Goal: Check status

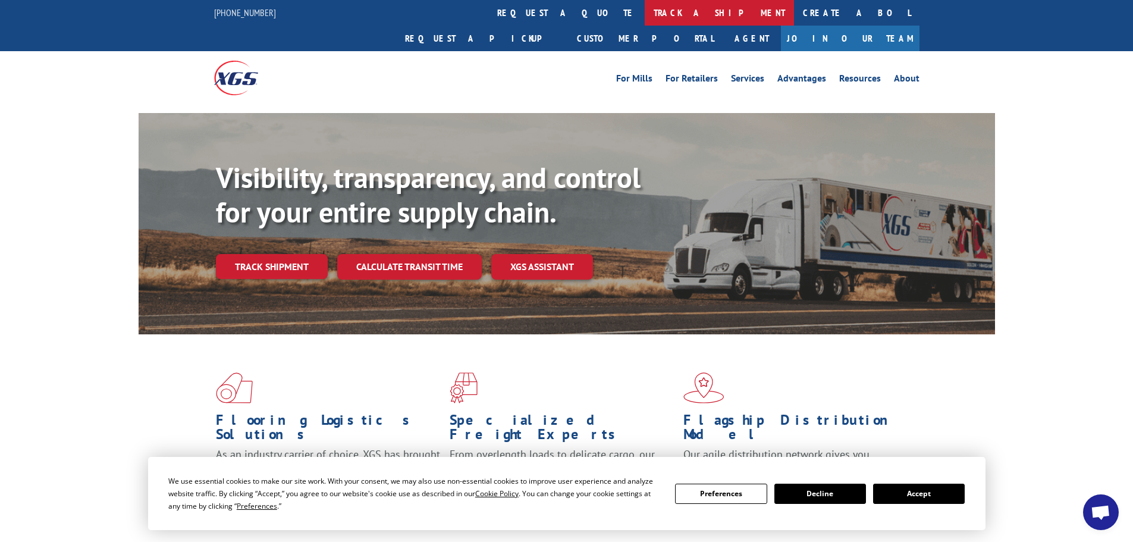
drag, startPoint x: 0, startPoint y: 0, endPoint x: 538, endPoint y: 13, distance: 538.3
click at [645, 13] on link "track a shipment" at bounding box center [719, 13] width 149 height 26
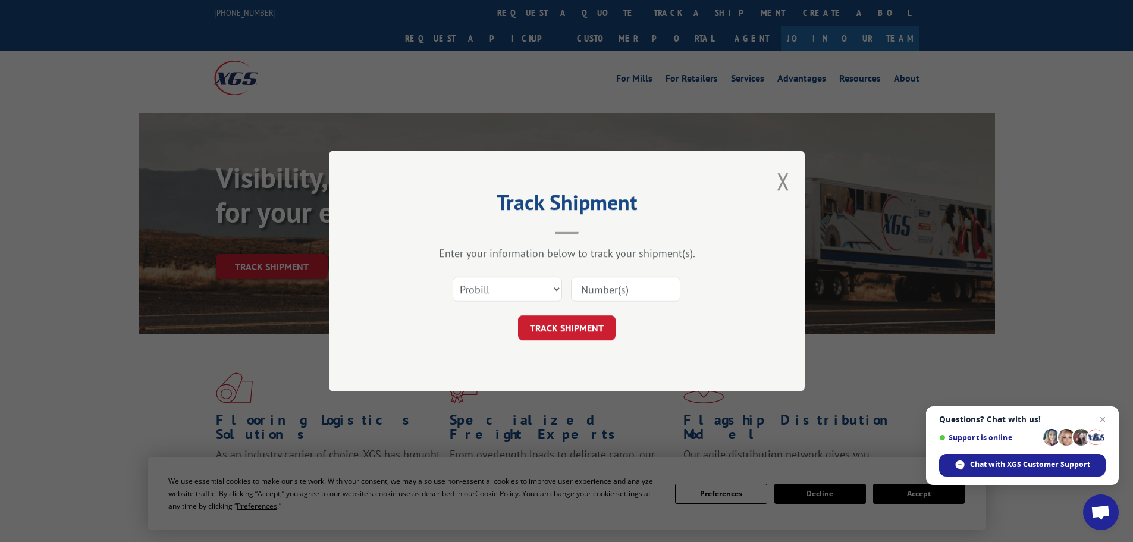
click at [615, 287] on input at bounding box center [625, 288] width 109 height 25
paste input "17477783"
type input "17477783"
click at [608, 320] on button "TRACK SHIPMENT" at bounding box center [567, 327] width 98 height 25
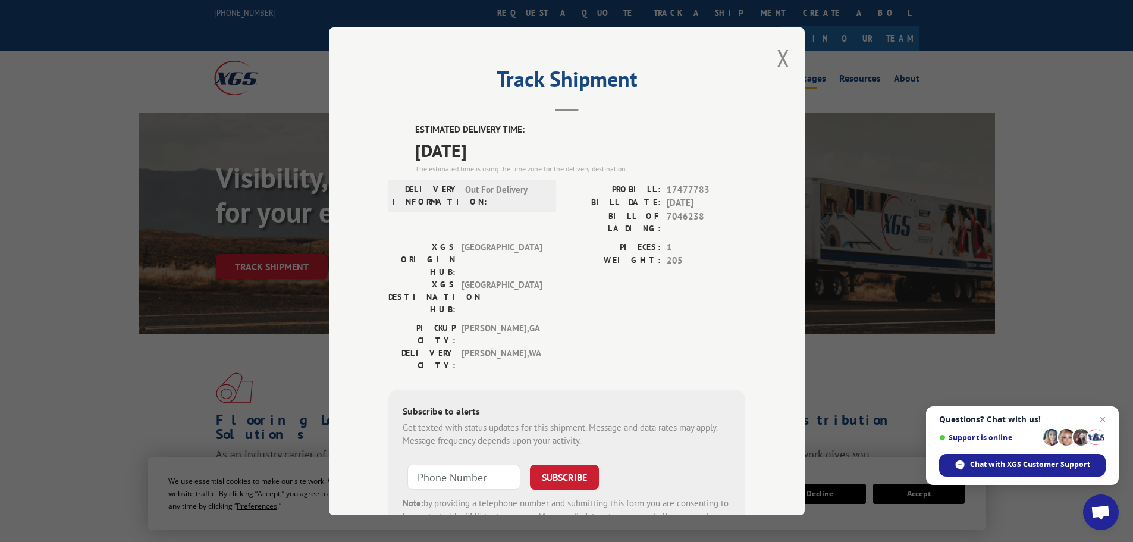
click at [777, 59] on button "Close modal" at bounding box center [783, 58] width 13 height 32
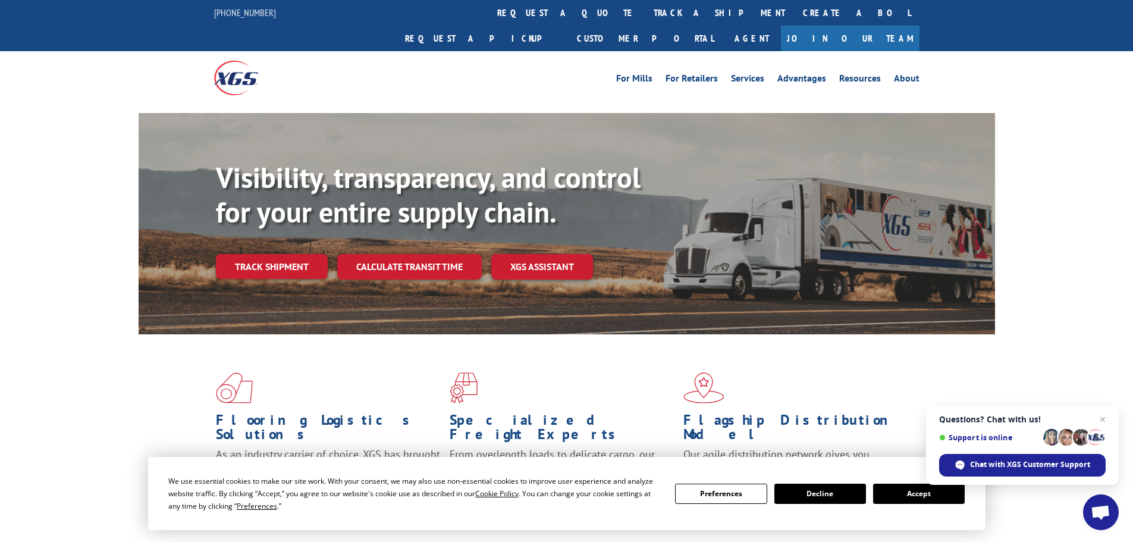
click at [645, 15] on link "track a shipment" at bounding box center [719, 13] width 149 height 26
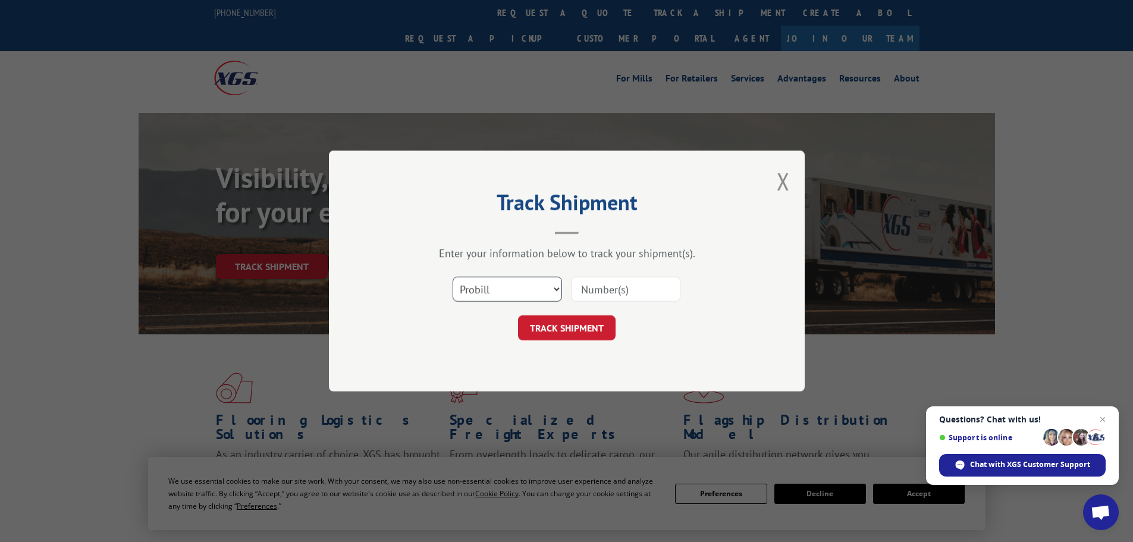
click at [516, 290] on select "Select category... Probill BOL PO" at bounding box center [506, 288] width 109 height 25
select select "bol"
click at [452, 276] on select "Select category... Probill BOL PO" at bounding box center [506, 288] width 109 height 25
click at [615, 293] on input at bounding box center [625, 288] width 109 height 25
paste input "5509677"
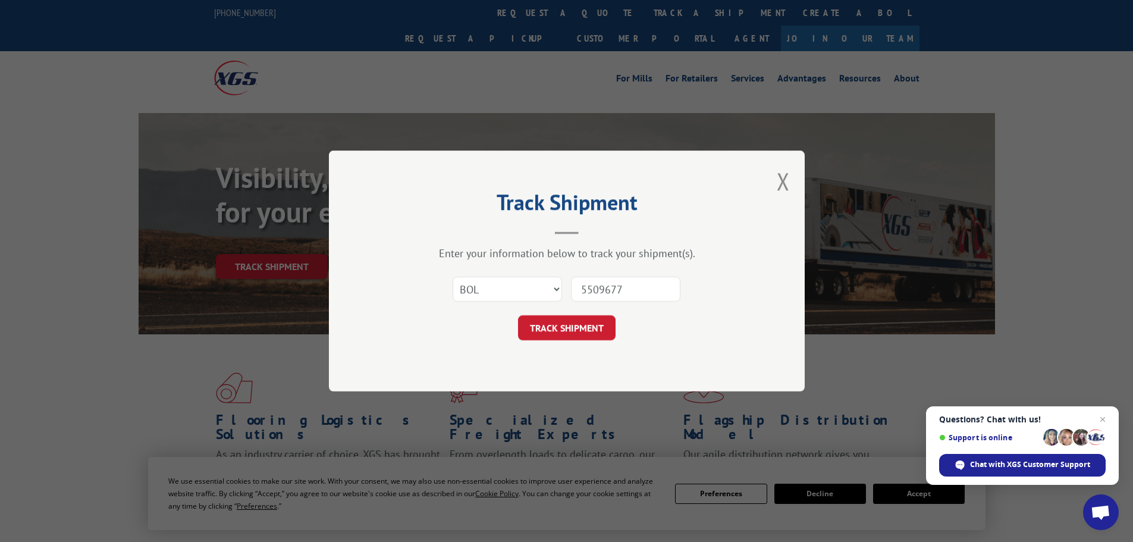
type input "5509677"
click at [518, 315] on button "TRACK SHIPMENT" at bounding box center [567, 327] width 98 height 25
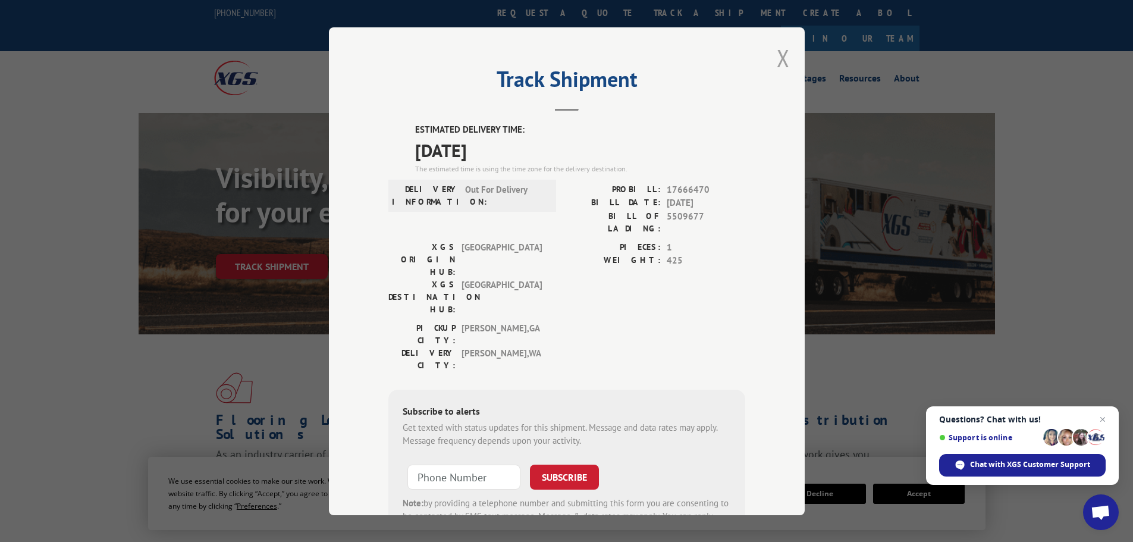
click at [784, 58] on button "Close modal" at bounding box center [783, 58] width 13 height 32
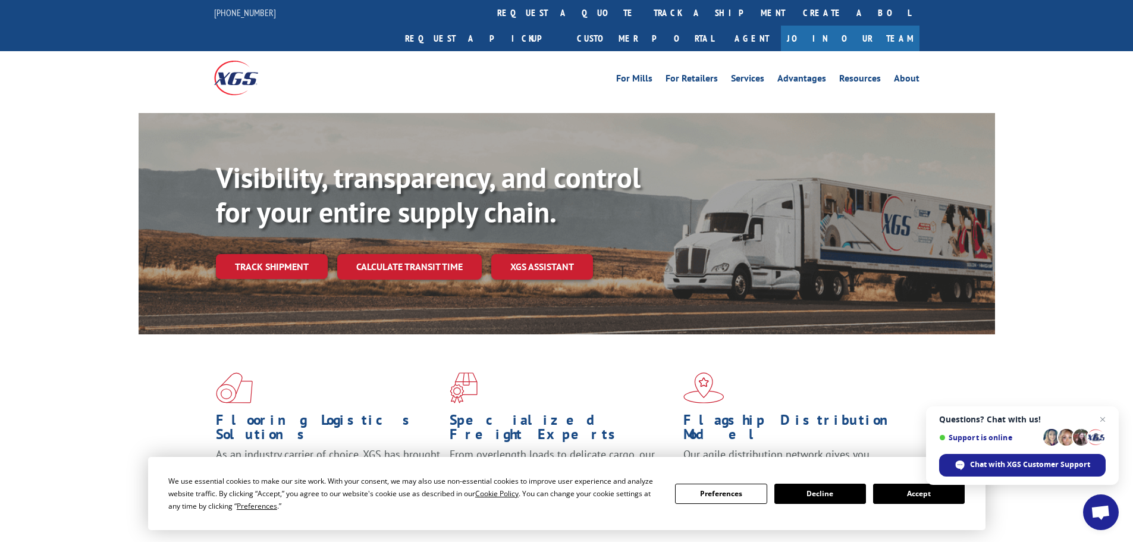
drag, startPoint x: 525, startPoint y: 11, endPoint x: 519, endPoint y: 15, distance: 6.9
click at [645, 11] on link "track a shipment" at bounding box center [719, 13] width 149 height 26
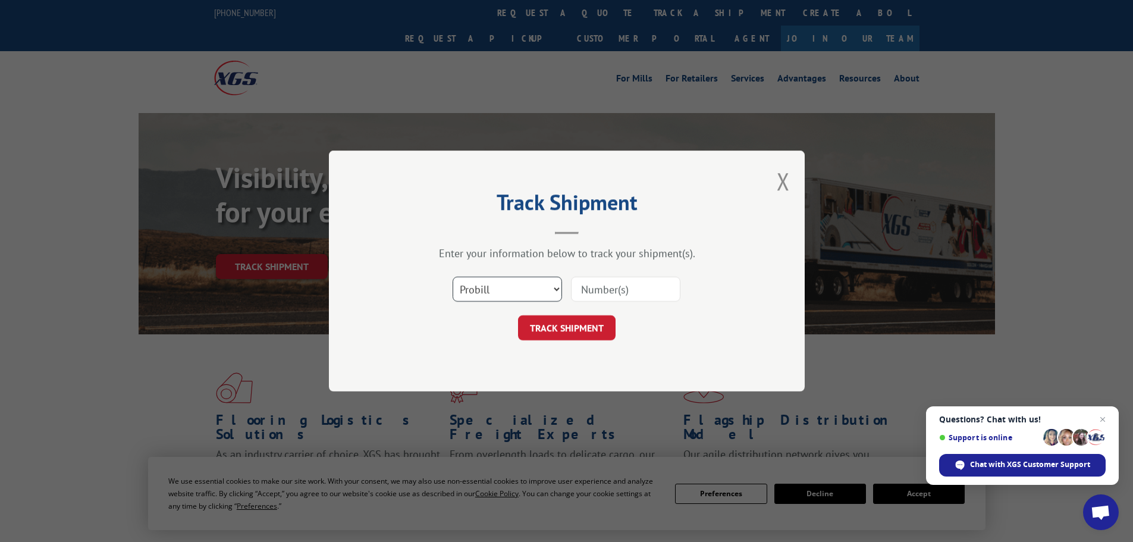
click at [485, 280] on select "Select category... Probill BOL PO" at bounding box center [506, 288] width 109 height 25
select select "bol"
click at [452, 276] on select "Select category... Probill BOL PO" at bounding box center [506, 288] width 109 height 25
click at [624, 286] on input at bounding box center [625, 288] width 109 height 25
paste input "5513741"
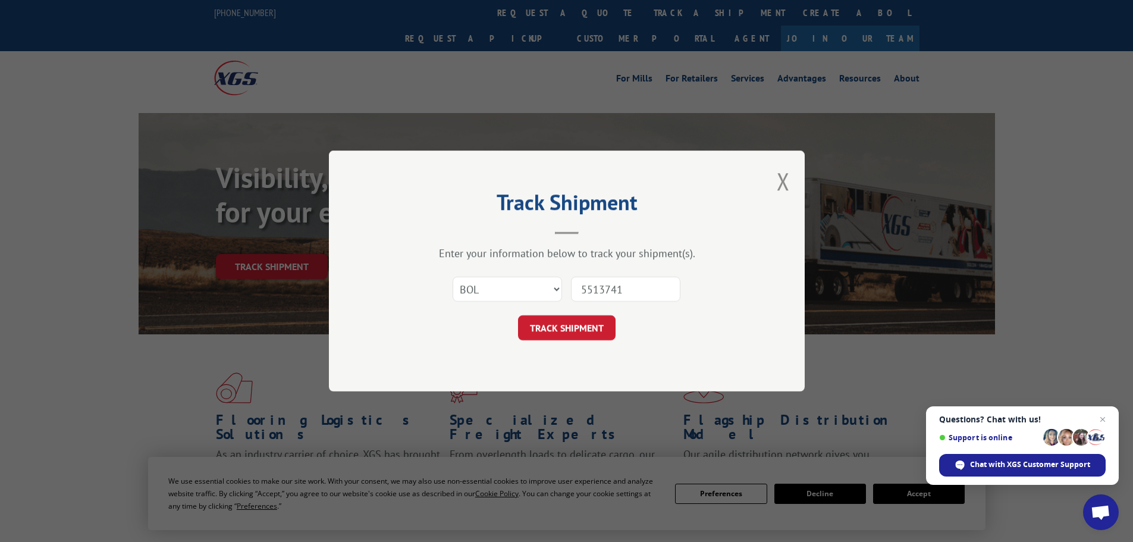
type input "5513741"
click at [518, 315] on button "TRACK SHIPMENT" at bounding box center [567, 327] width 98 height 25
